Goal: Transaction & Acquisition: Purchase product/service

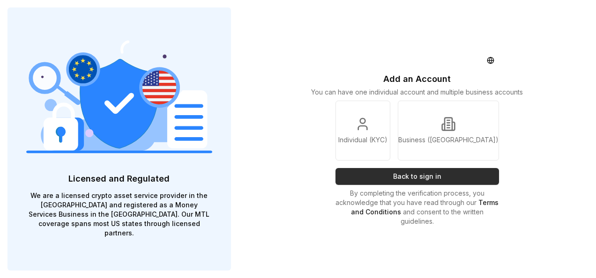
click at [427, 173] on button "Back to sign in" at bounding box center [418, 176] width 164 height 17
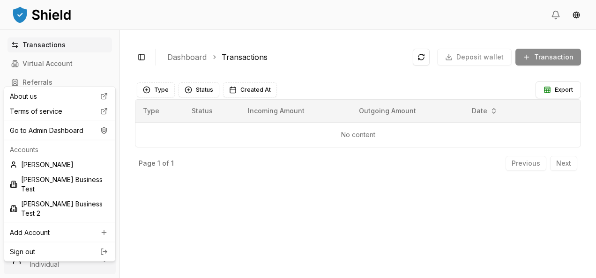
click at [59, 255] on html "Transactions Virtual Account Referrals Invoices Wallet Scans Linked Accounts Se…" at bounding box center [298, 139] width 596 height 278
click at [74, 132] on div "Go to Admin Dashboard" at bounding box center [59, 130] width 107 height 15
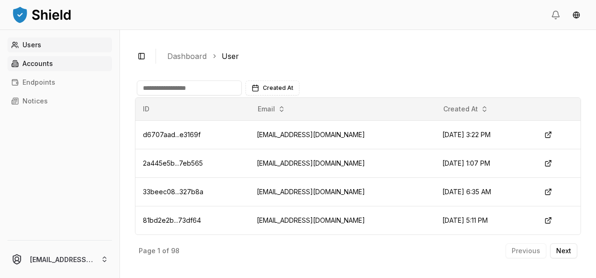
click at [60, 64] on link "Accounts" at bounding box center [59, 63] width 105 height 15
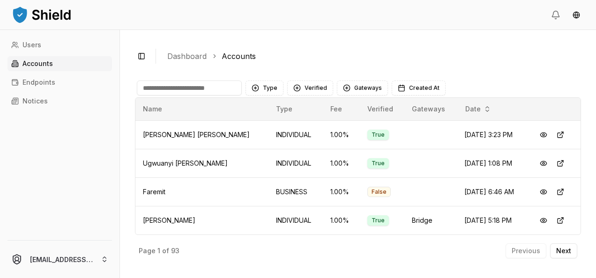
click at [173, 90] on input at bounding box center [189, 88] width 105 height 15
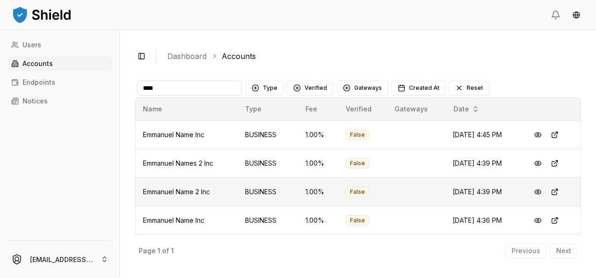
scroll to position [56, 0]
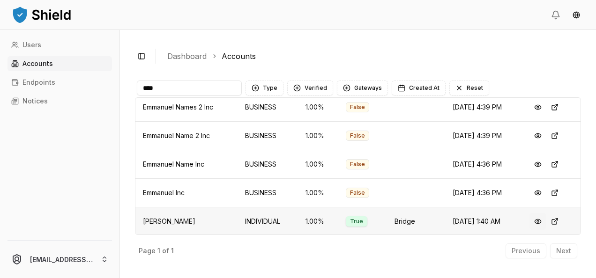
type input "****"
click at [533, 219] on button at bounding box center [538, 221] width 17 height 17
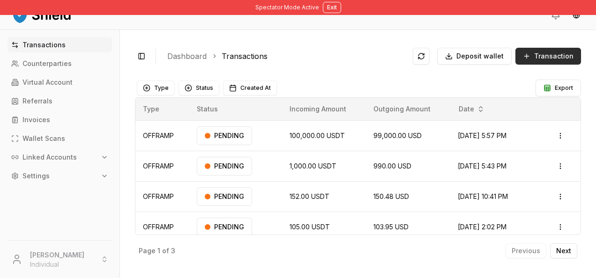
click at [543, 61] on button "Transaction" at bounding box center [549, 56] width 66 height 17
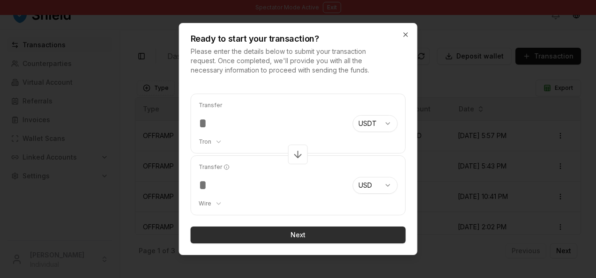
type input "***"
click at [290, 234] on button "Next" at bounding box center [298, 235] width 215 height 17
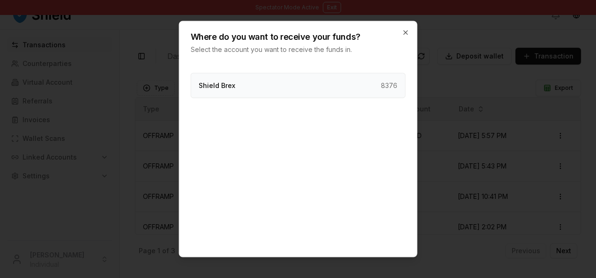
click at [365, 88] on div "Shield Brex 8376" at bounding box center [298, 85] width 215 height 25
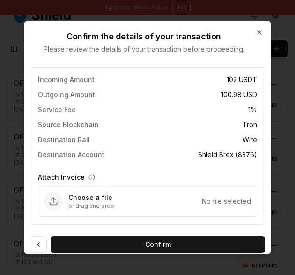
scroll to position [4, 0]
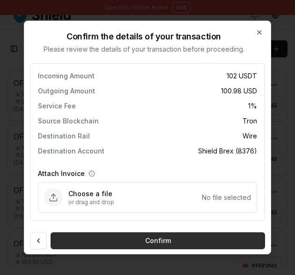
click at [238, 244] on button "Confirm" at bounding box center [158, 240] width 215 height 17
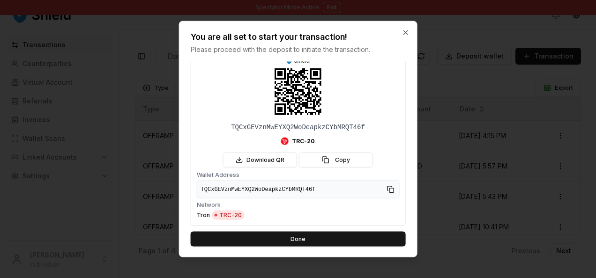
scroll to position [0, 0]
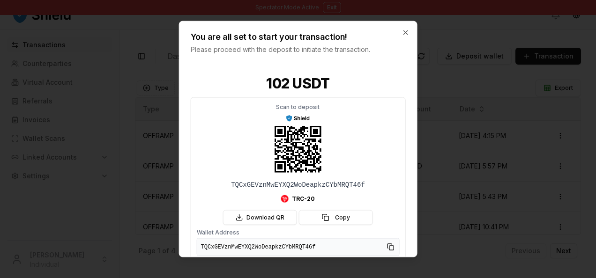
click at [401, 30] on div "You are all set to start your transaction! Please proceed with the deposit to i…" at bounding box center [299, 38] width 238 height 33
click at [408, 32] on icon "button" at bounding box center [405, 32] width 7 height 7
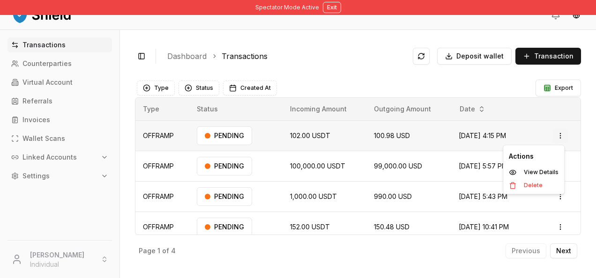
click at [553, 137] on html "Spectator Mode Active Exit Transactions Counterparties Virtual Account Referral…" at bounding box center [298, 139] width 596 height 278
click at [529, 184] on p "Delete" at bounding box center [533, 186] width 19 height 6
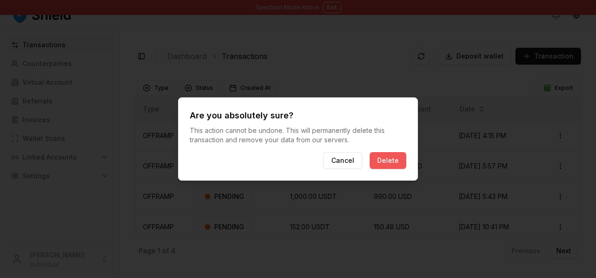
click at [399, 163] on button "Delete" at bounding box center [388, 160] width 37 height 17
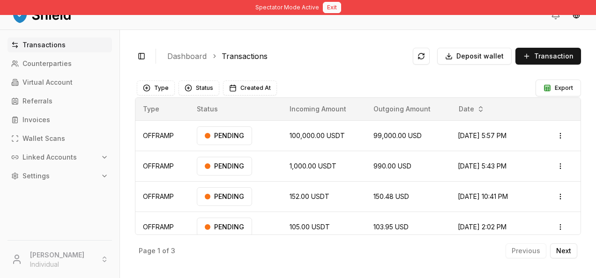
click at [334, 11] on button "Exit" at bounding box center [332, 7] width 18 height 11
